Goal: Task Accomplishment & Management: Use online tool/utility

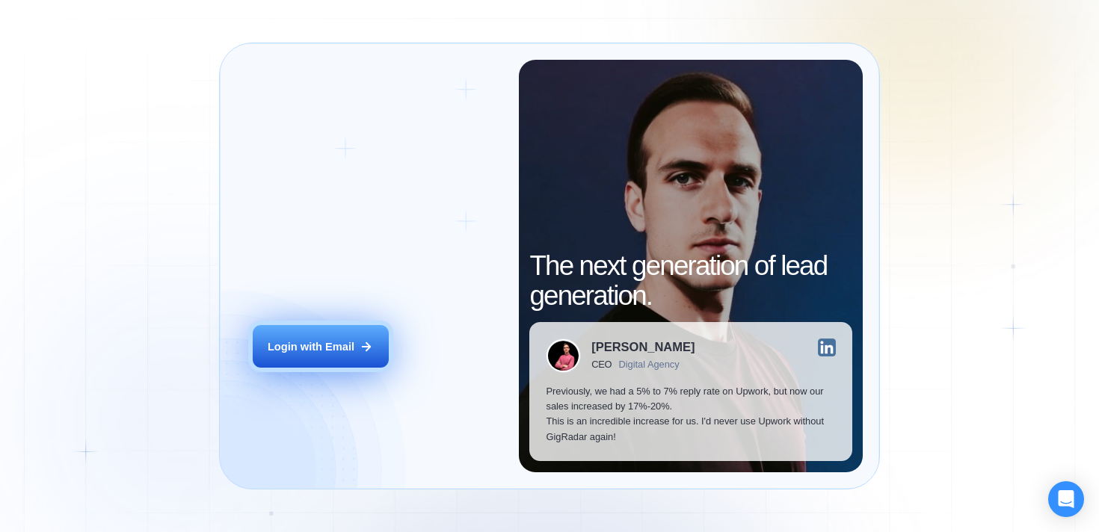
click at [344, 354] on div "Login with Email" at bounding box center [311, 346] width 87 height 15
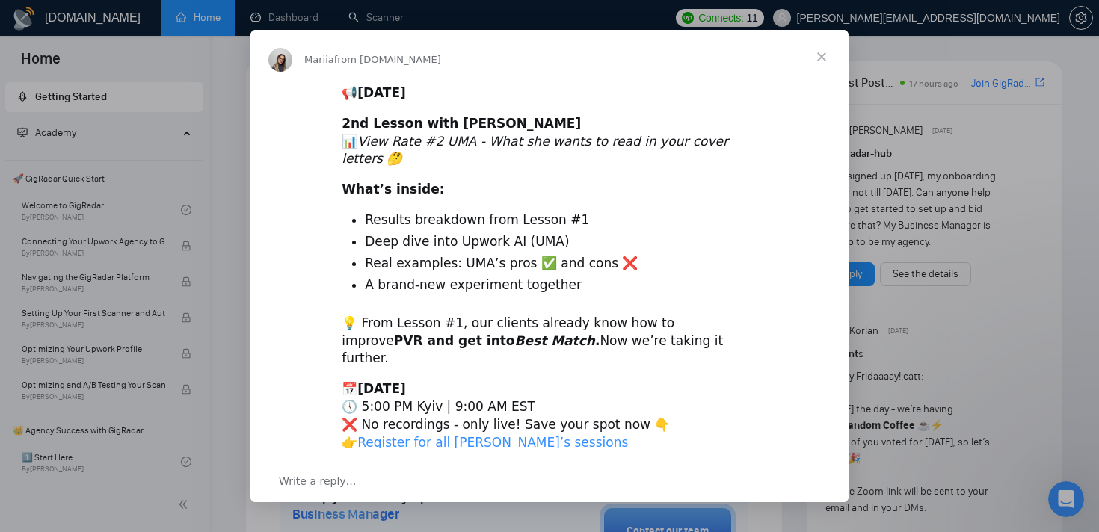
click at [821, 69] on span "Close" at bounding box center [821, 57] width 54 height 54
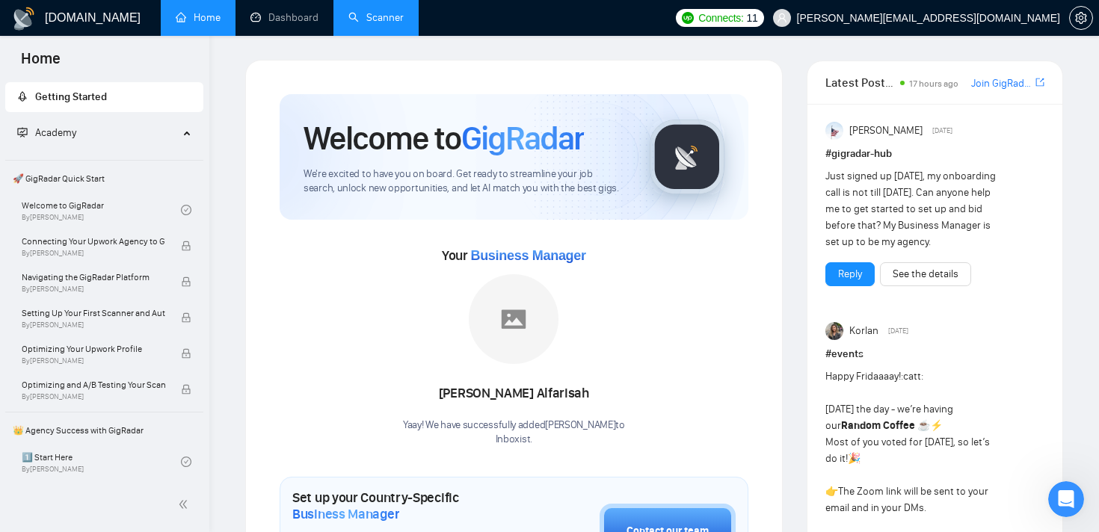
click at [376, 20] on link "Scanner" at bounding box center [375, 17] width 55 height 13
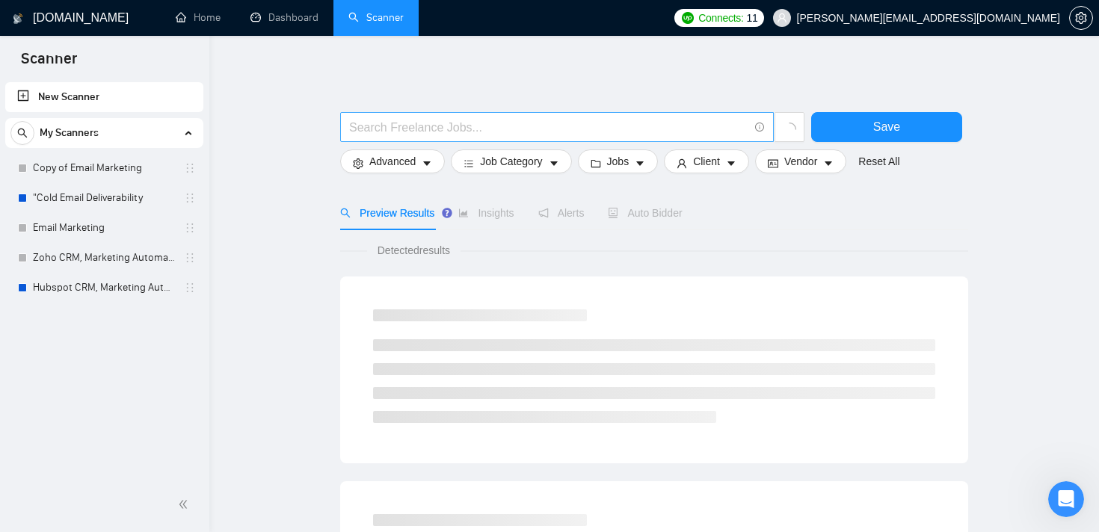
click at [398, 129] on input "text" at bounding box center [548, 127] width 399 height 19
type input "zoho"
click at [880, 132] on span "Save" at bounding box center [886, 126] width 27 height 19
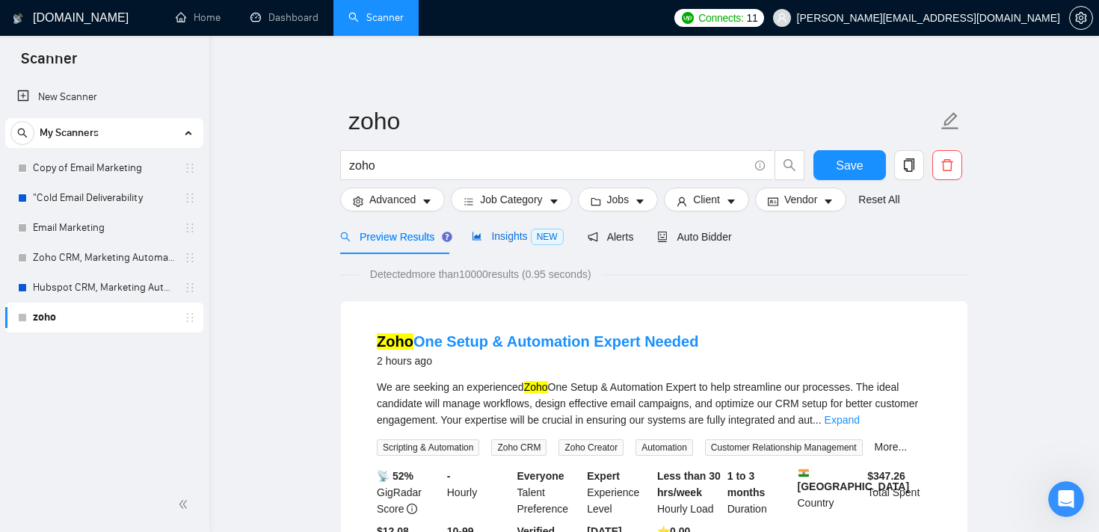
click at [507, 239] on span "Insights NEW" at bounding box center [517, 236] width 91 height 12
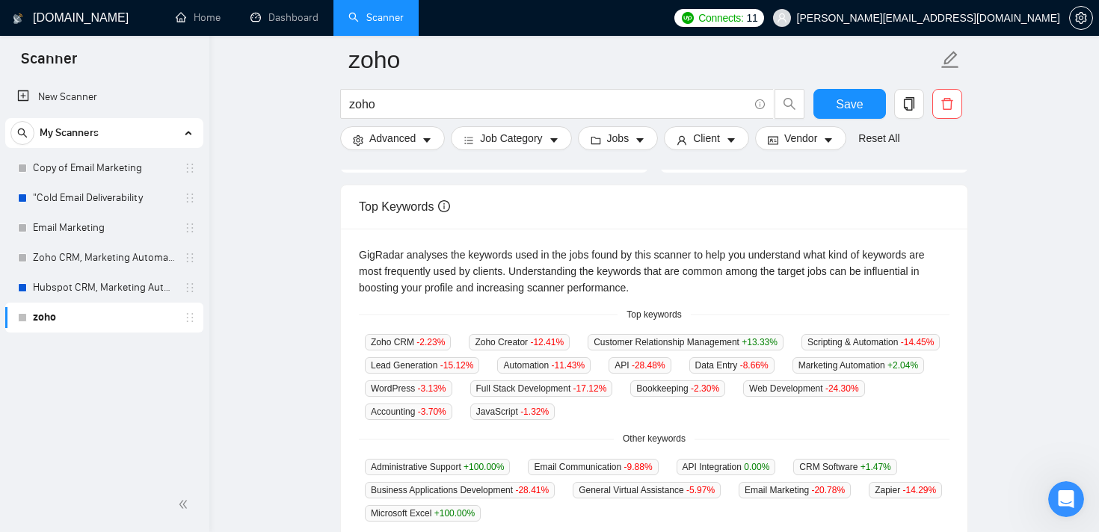
scroll to position [269, 0]
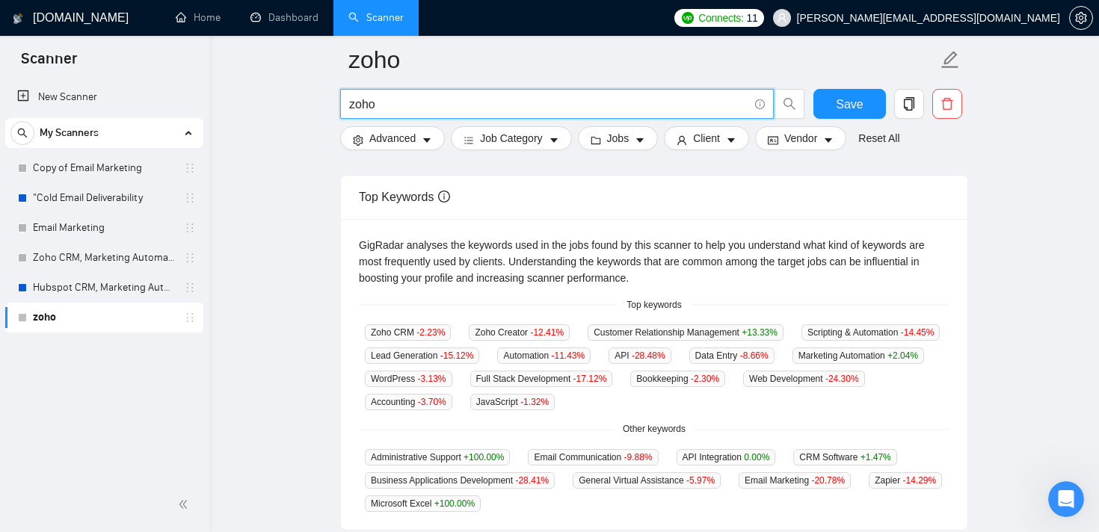
click at [426, 112] on input "zoho" at bounding box center [548, 104] width 399 height 19
type input "zoho implementation"
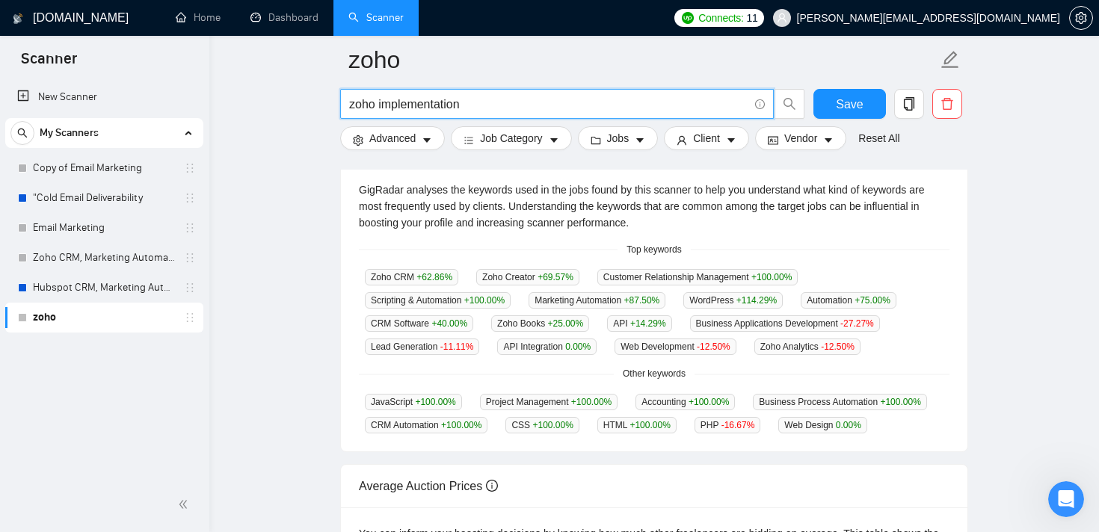
scroll to position [325, 0]
